Goal: Information Seeking & Learning: Check status

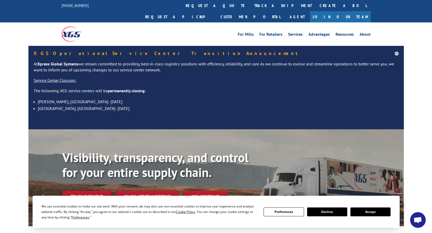
click at [250, 6] on link "track a shipment" at bounding box center [282, 5] width 65 height 11
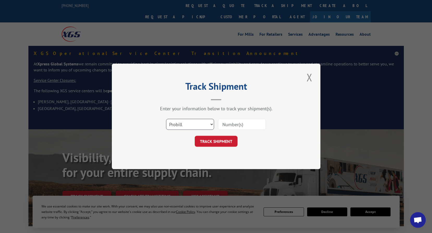
click at [187, 125] on select "Select category... Probill BOL PO" at bounding box center [190, 124] width 48 height 11
select select "bol"
click at [166, 119] on select "Select category... Probill BOL PO" at bounding box center [190, 124] width 48 height 11
click at [227, 117] on div "Select category... Probill BOL PO" at bounding box center [216, 124] width 157 height 17
click at [227, 124] on input at bounding box center [242, 124] width 48 height 11
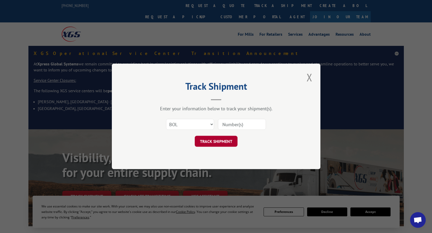
paste input "737565"
type input "737565"
click at [215, 144] on button "TRACK SHIPMENT" at bounding box center [216, 141] width 43 height 11
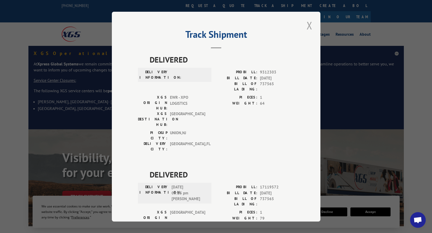
click at [309, 27] on button "Close modal" at bounding box center [309, 25] width 9 height 14
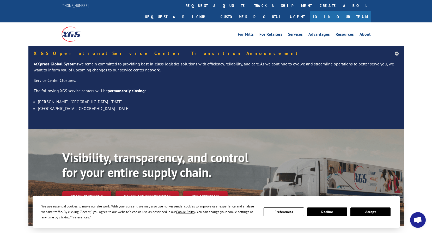
click at [250, 3] on link "track a shipment" at bounding box center [282, 5] width 65 height 11
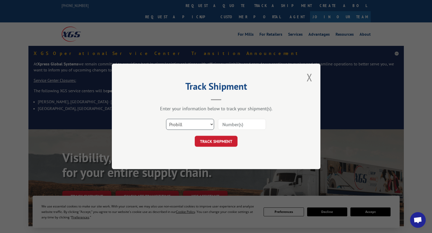
click at [182, 122] on select "Select category... Probill BOL PO" at bounding box center [190, 124] width 48 height 11
select select "bol"
click at [166, 119] on select "Select category... Probill BOL PO" at bounding box center [190, 124] width 48 height 11
click at [221, 123] on input at bounding box center [242, 124] width 48 height 11
paste input "737566"
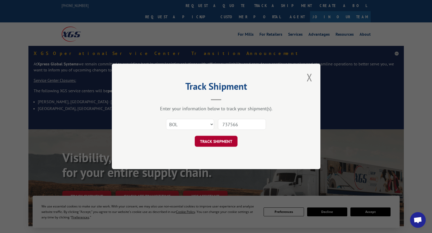
type input "737566"
click at [219, 142] on button "TRACK SHIPMENT" at bounding box center [216, 141] width 43 height 11
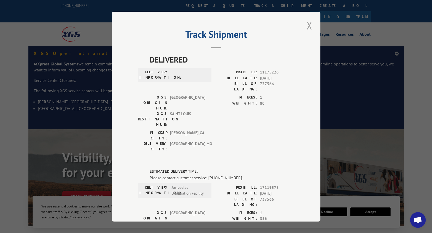
click at [308, 28] on button "Close modal" at bounding box center [309, 25] width 9 height 14
